Goal: Task Accomplishment & Management: Manage account settings

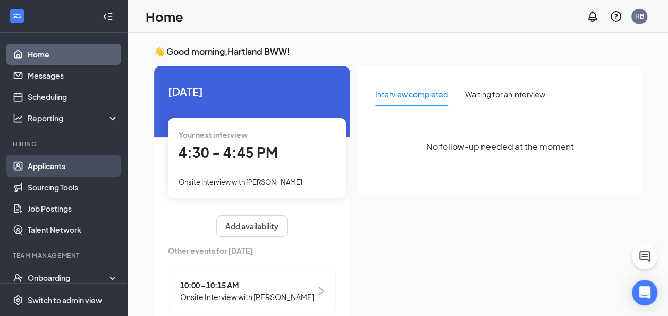
click at [56, 162] on link "Applicants" at bounding box center [73, 165] width 91 height 21
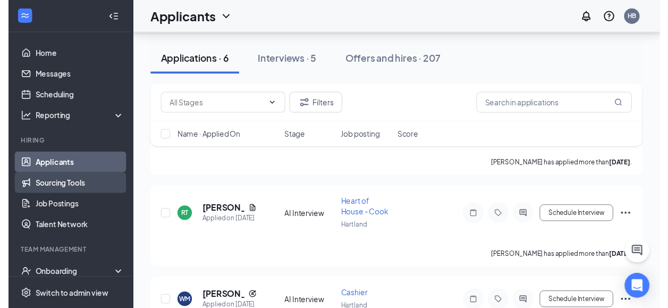
scroll to position [191, 0]
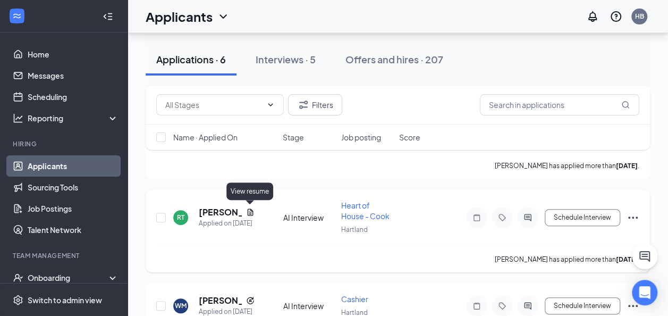
click at [248, 213] on icon "Document" at bounding box center [250, 212] width 9 height 9
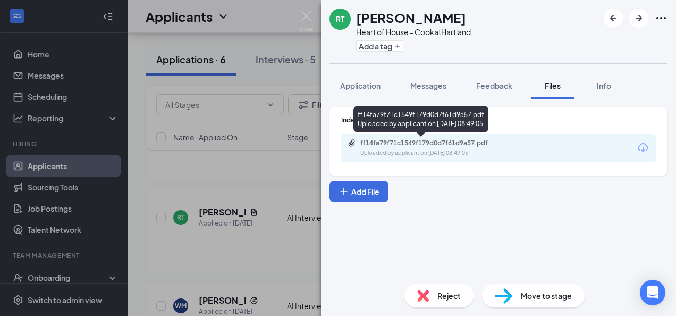
click at [389, 144] on div "ff14fa79f71c1549f179d0d7f61d9a57.pdf" at bounding box center [435, 143] width 149 height 9
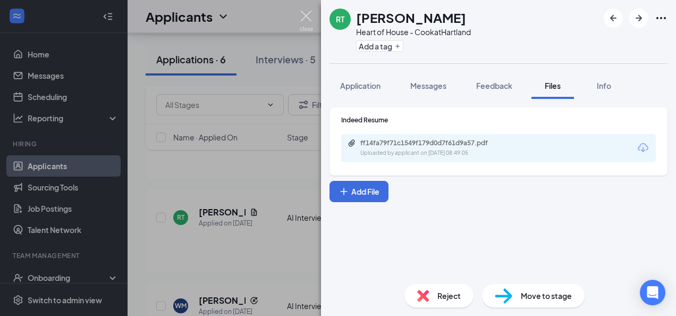
click at [305, 15] on img at bounding box center [306, 21] width 13 height 21
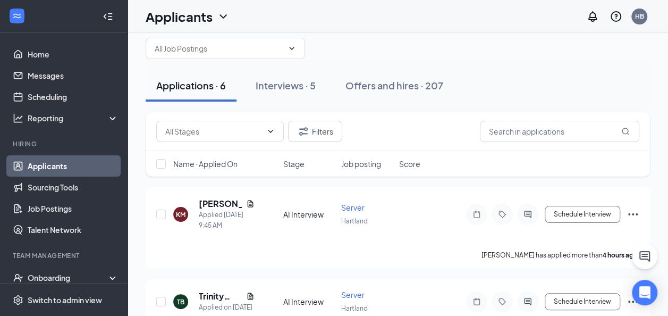
scroll to position [17, 0]
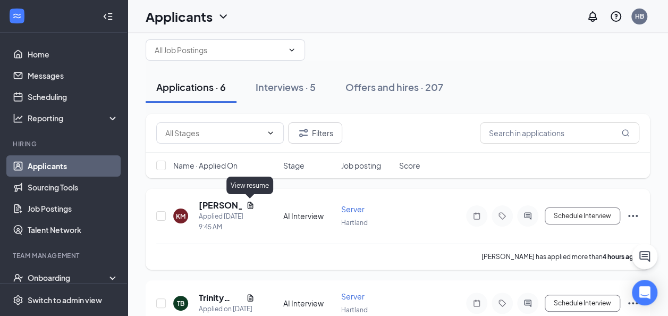
click at [249, 206] on icon "Document" at bounding box center [250, 205] width 9 height 9
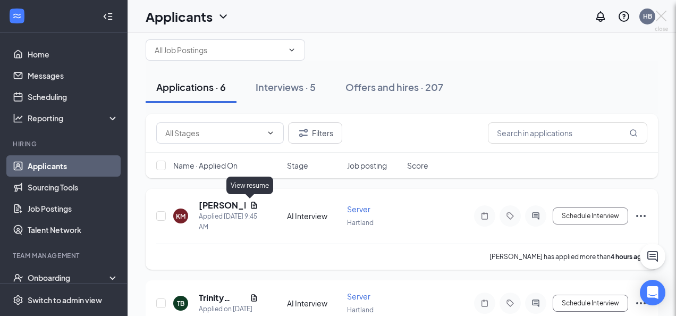
click at [249, 206] on div at bounding box center [338, 158] width 676 height 316
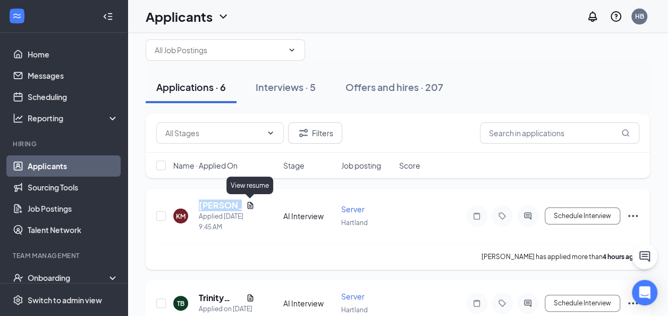
click at [249, 206] on icon "Document" at bounding box center [250, 205] width 9 height 9
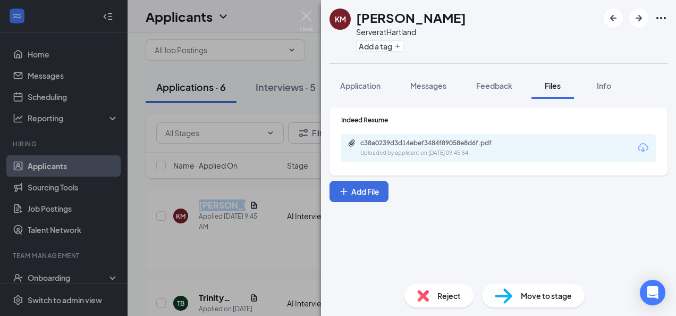
drag, startPoint x: 249, startPoint y: 206, endPoint x: 377, endPoint y: 148, distance: 139.5
click at [377, 148] on div "c38a0239d3d14ebef3484f89058e8d6f.pdf Uploaded by applicant on [DATE] 09:45:54" at bounding box center [434, 148] width 172 height 19
click at [314, 24] on div "KM [PERSON_NAME] Server at [GEOGRAPHIC_DATA] Add a tag Application Messages Fee…" at bounding box center [338, 158] width 676 height 316
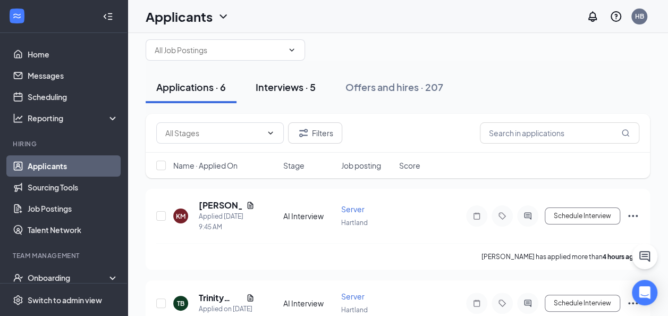
click at [289, 83] on div "Interviews · 5" at bounding box center [286, 86] width 60 height 13
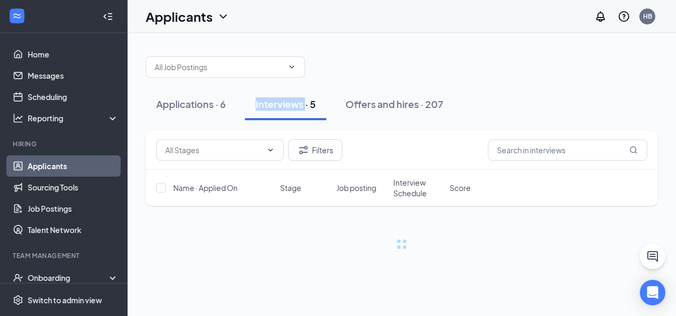
click at [289, 83] on div "Applications · 6 Interviews · 5 Offers and hires · 207" at bounding box center [402, 104] width 513 height 53
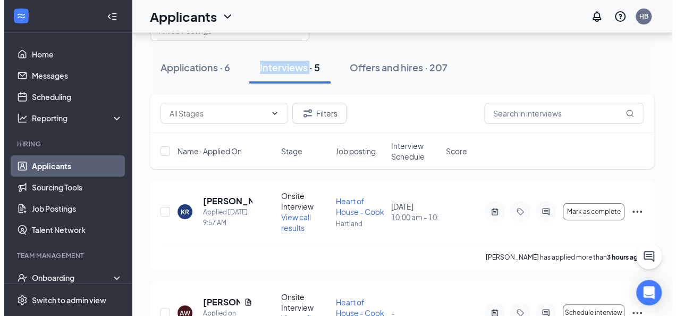
scroll to position [36, 0]
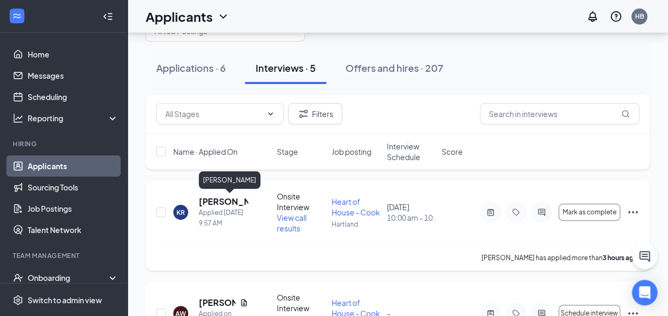
click at [219, 205] on h5 "[PERSON_NAME]" at bounding box center [223, 202] width 49 height 12
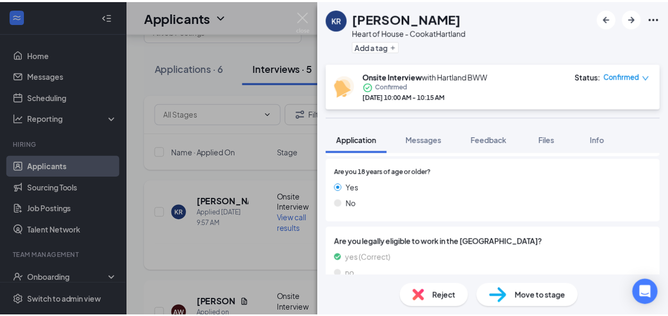
scroll to position [507, 0]
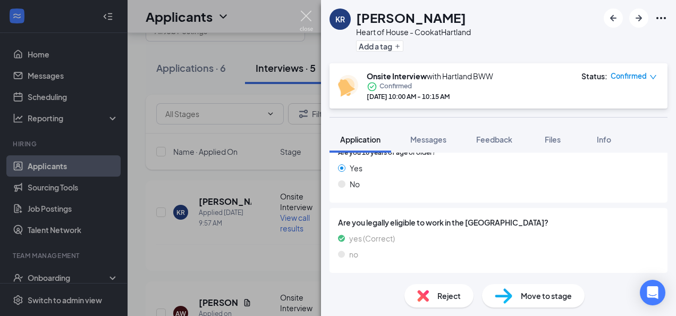
click at [302, 19] on img at bounding box center [306, 21] width 13 height 21
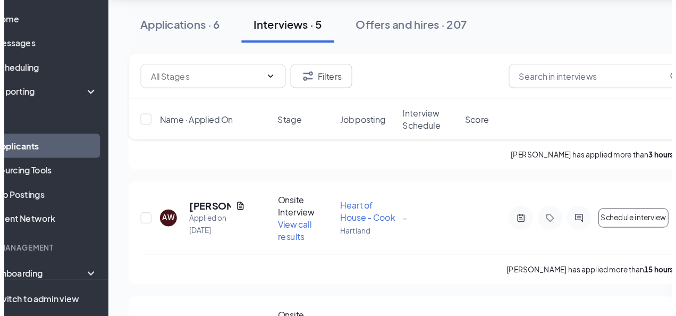
scroll to position [121, 0]
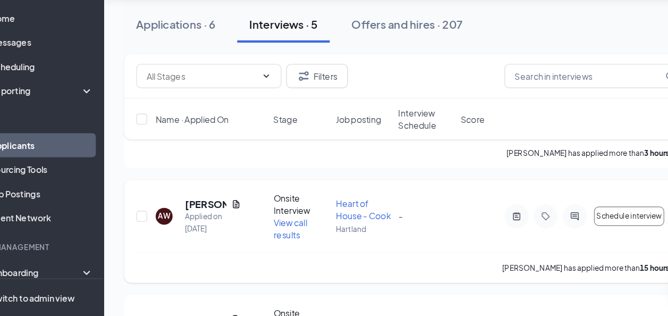
click at [210, 227] on div "Applied on [DATE]" at bounding box center [223, 233] width 49 height 21
click at [204, 217] on h5 "[PERSON_NAME]" at bounding box center [217, 218] width 37 height 12
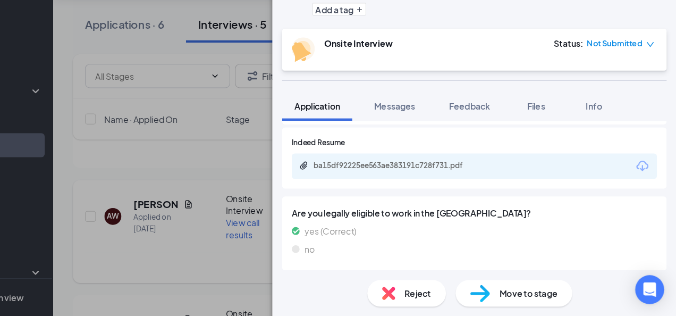
scroll to position [545, 0]
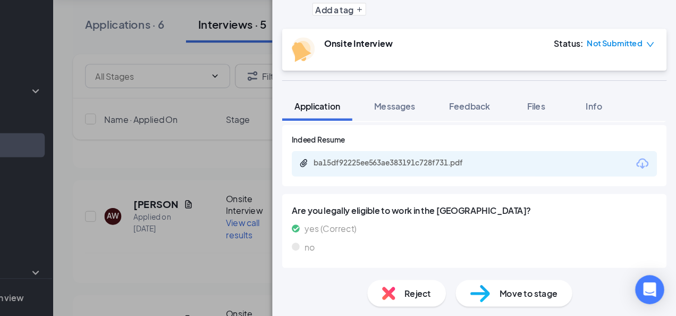
click at [371, 183] on div "ba15df92225ee563ae383191c728f731.pdf" at bounding box center [431, 181] width 149 height 9
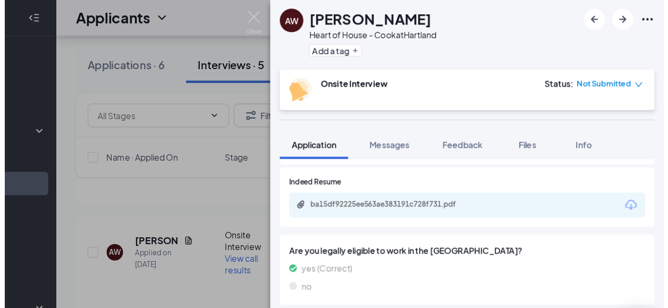
scroll to position [121, 0]
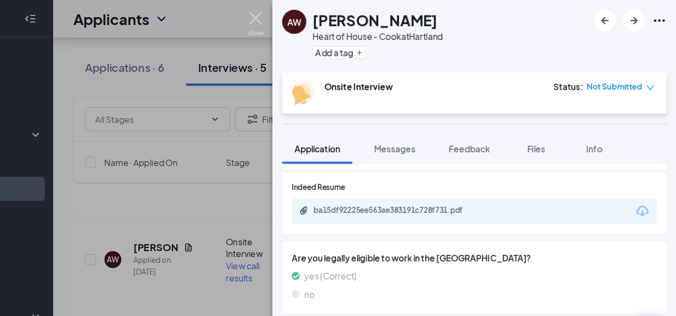
click at [304, 13] on img at bounding box center [306, 21] width 13 height 21
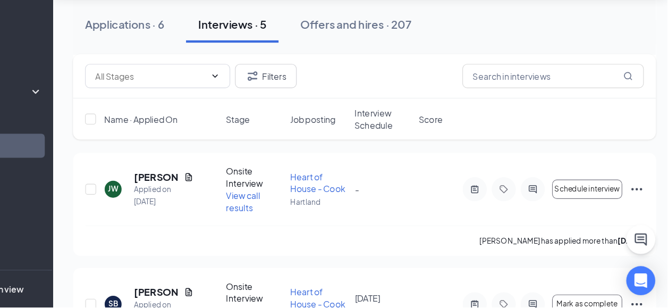
scroll to position [247, 0]
click at [246, 191] on icon "Document" at bounding box center [247, 192] width 6 height 7
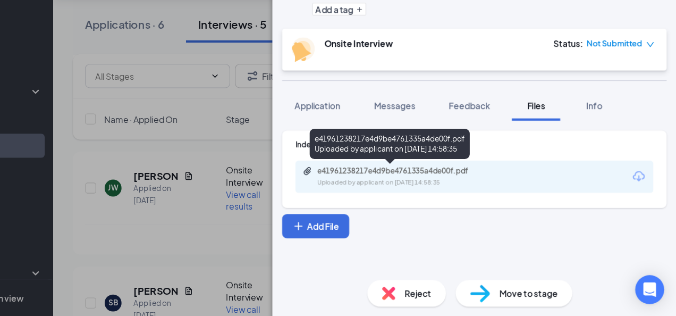
click at [362, 190] on div "e41961238217e4d9be4761335a4de00f.pdf" at bounding box center [435, 188] width 149 height 9
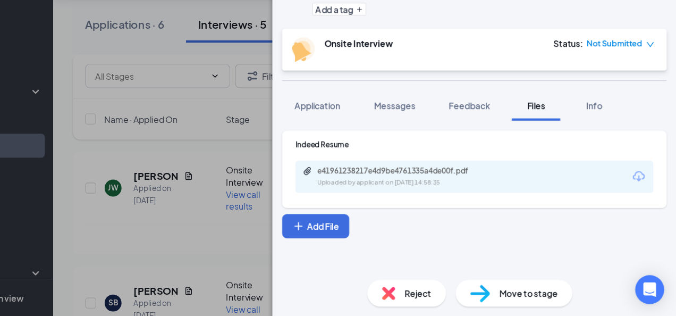
click at [300, 46] on div "[PERSON_NAME] Heart of House - Cook at Hartland Add a tag Onsite Interview Stat…" at bounding box center [338, 158] width 676 height 316
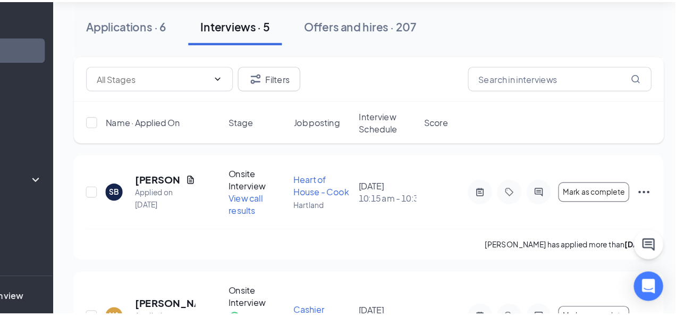
scroll to position [352, 0]
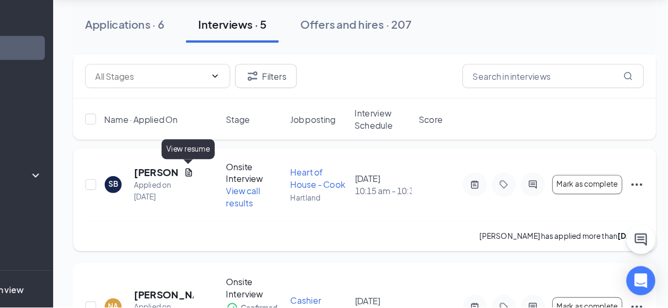
click at [245, 190] on icon "Document" at bounding box center [247, 189] width 9 height 9
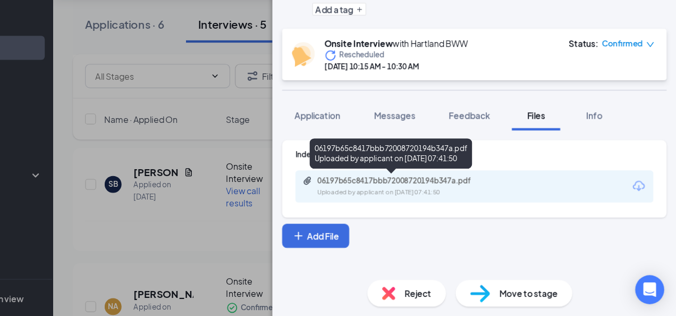
click at [380, 197] on div "06197b65c8417bbb72008720194b347a.pdf" at bounding box center [435, 197] width 149 height 9
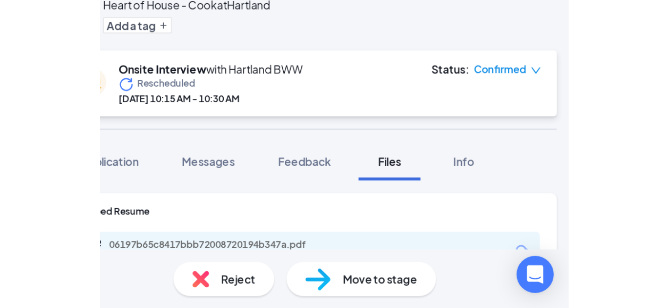
scroll to position [361, 0]
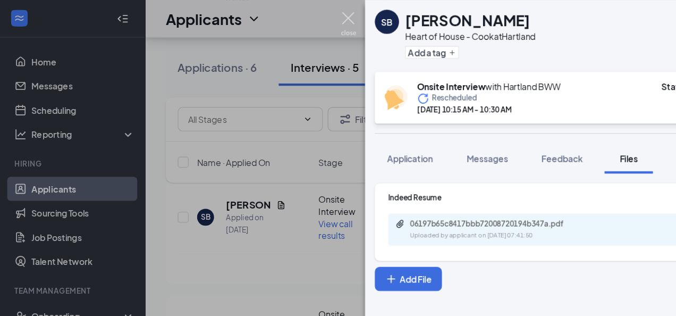
click at [305, 11] on img at bounding box center [306, 21] width 13 height 21
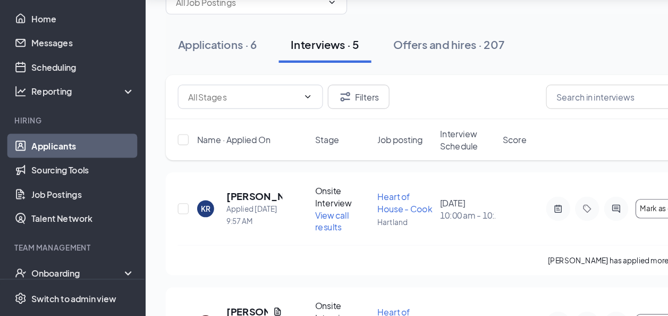
scroll to position [31, 0]
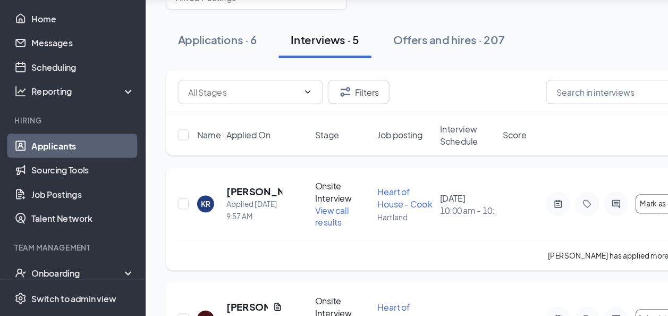
click at [289, 225] on span "View call results" at bounding box center [292, 227] width 30 height 20
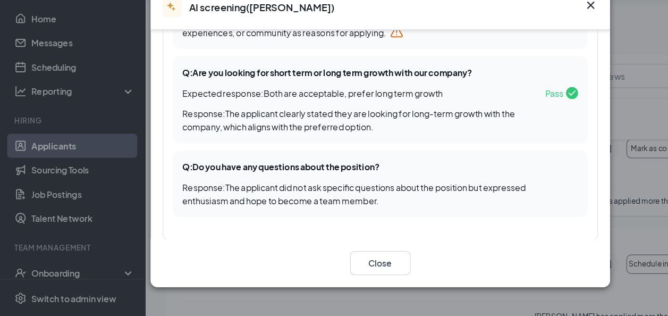
scroll to position [81, 0]
click at [327, 265] on button "Close" at bounding box center [334, 268] width 53 height 21
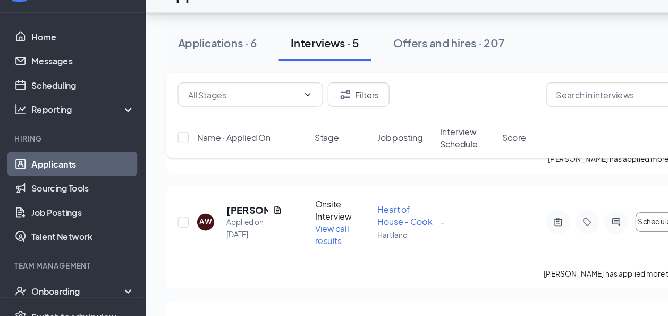
scroll to position [133, 0]
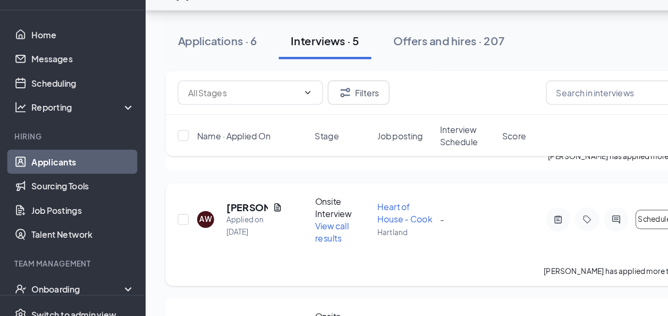
click at [291, 222] on span "View call results" at bounding box center [292, 227] width 30 height 20
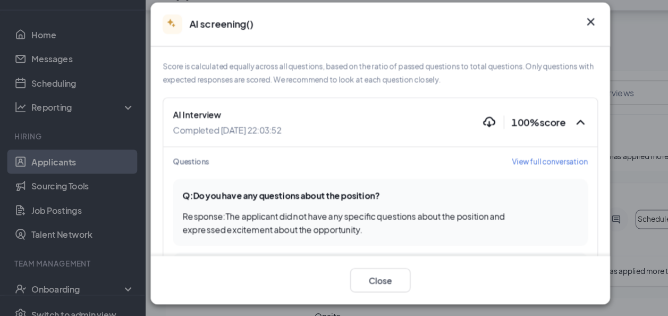
click at [291, 222] on span "Response : The applicant did not have any specific questions about the position…" at bounding box center [302, 218] width 283 height 21
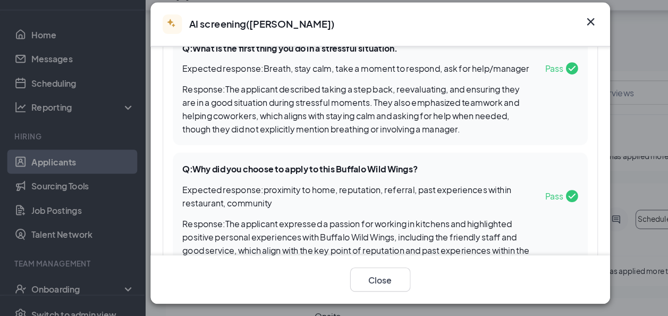
scroll to position [197, 0]
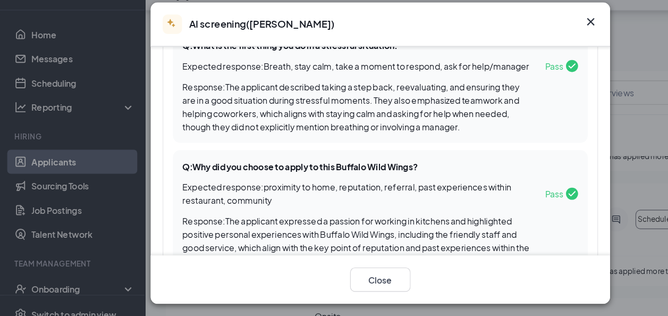
click at [500, 210] on div "Q: Why did you choose to apply to this Buffalo Wild Wings? Expected response : …" at bounding box center [334, 211] width 365 height 112
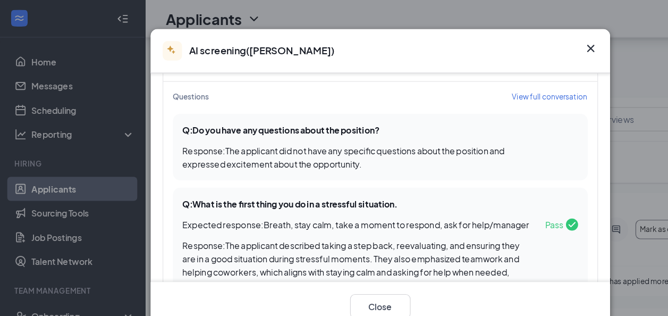
scroll to position [80, 0]
click at [515, 47] on icon "Cross" at bounding box center [519, 42] width 13 height 13
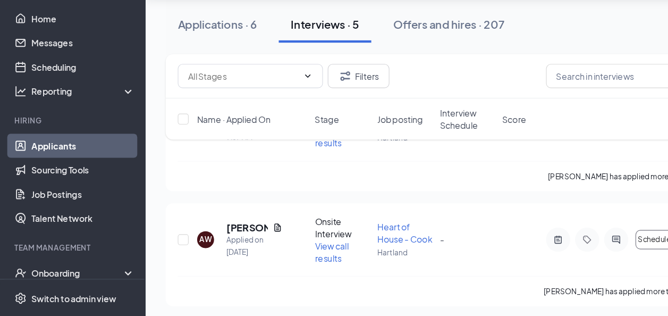
scroll to position [102, 0]
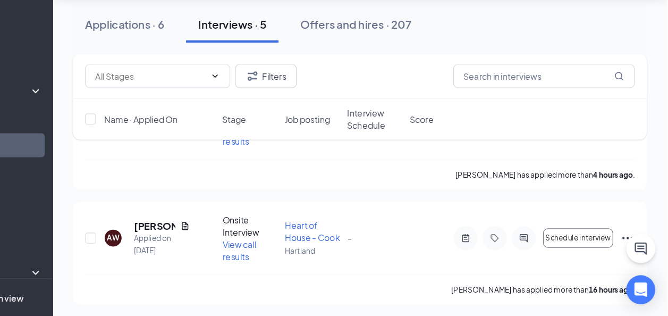
click at [624, 197] on div "[PERSON_NAME] has applied more than 4 hours ago ." at bounding box center [397, 191] width 483 height 27
drag, startPoint x: 515, startPoint y: 47, endPoint x: 623, endPoint y: 197, distance: 185.5
click at [623, 197] on div "[PERSON_NAME] has applied more than 4 hours ago ." at bounding box center [397, 191] width 483 height 27
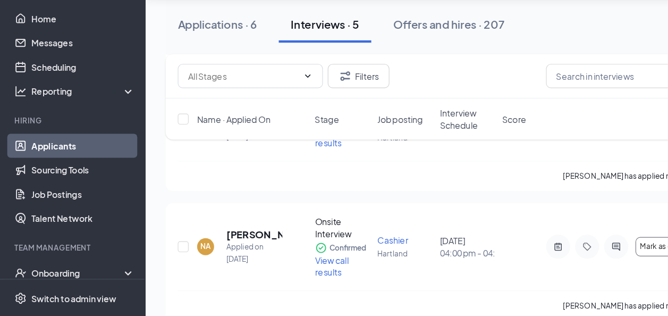
scroll to position [421, 0]
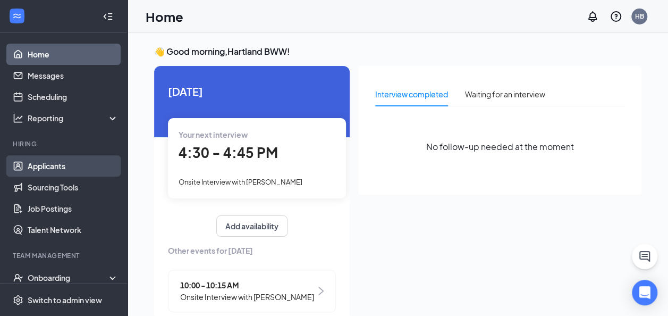
click at [57, 166] on link "Applicants" at bounding box center [73, 165] width 91 height 21
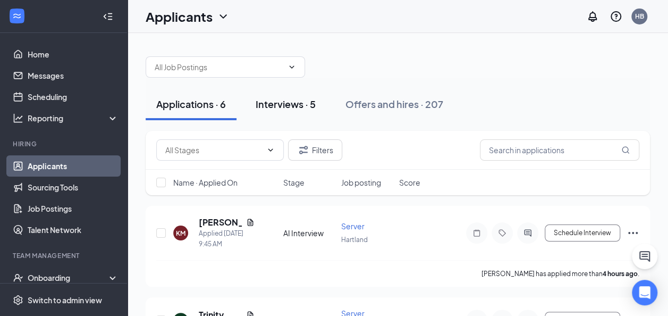
click at [291, 110] on div "Interviews · 5" at bounding box center [286, 103] width 60 height 13
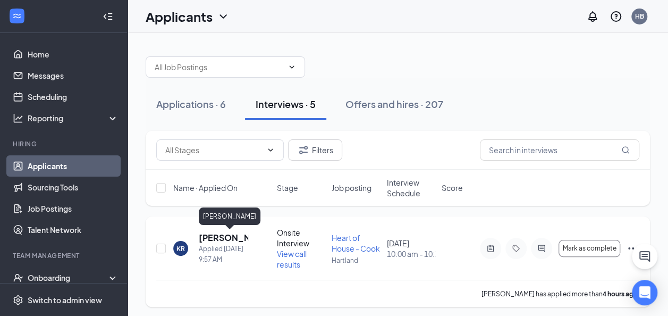
click at [206, 238] on h5 "[PERSON_NAME]" at bounding box center [223, 238] width 49 height 12
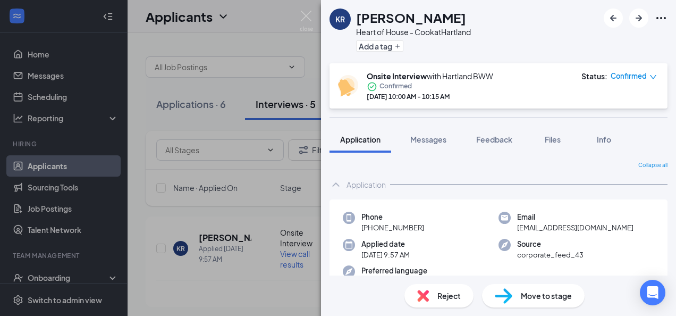
click at [206, 238] on div "KR Kenneth Ross Heart of House - Cook at Hartland Add a tag Onsite Interview wi…" at bounding box center [338, 158] width 676 height 316
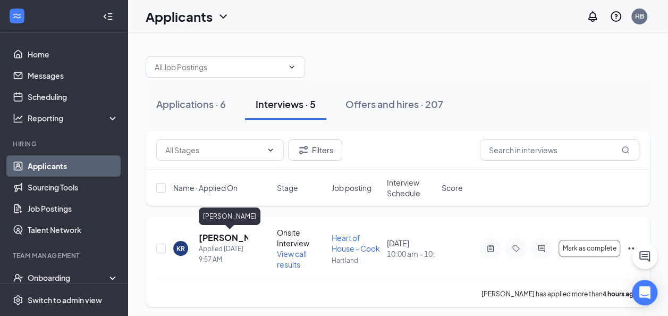
click at [219, 236] on h5 "[PERSON_NAME]" at bounding box center [223, 238] width 49 height 12
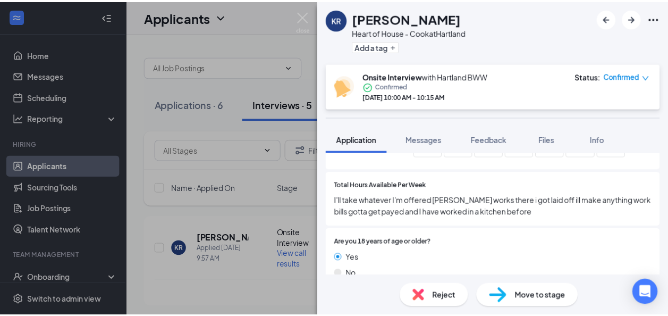
scroll to position [424, 0]
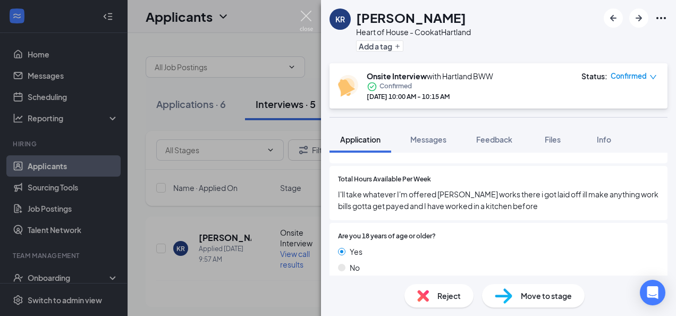
click at [304, 16] on img at bounding box center [306, 21] width 13 height 21
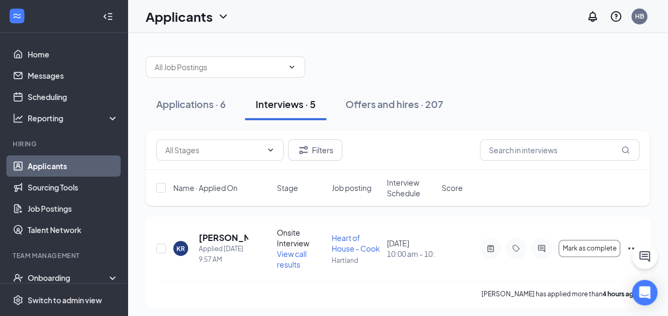
click at [304, 16] on div "Applicants HB" at bounding box center [398, 16] width 541 height 33
click at [43, 165] on link "Applicants" at bounding box center [73, 165] width 91 height 21
